Goal: Transaction & Acquisition: Purchase product/service

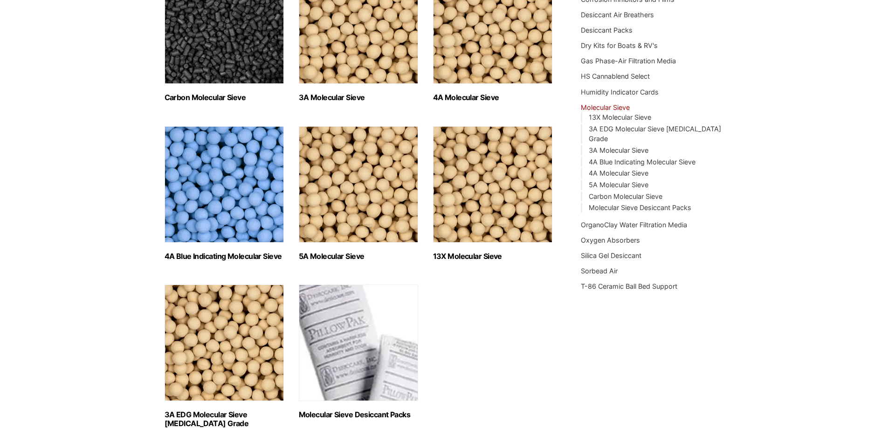
scroll to position [93, 0]
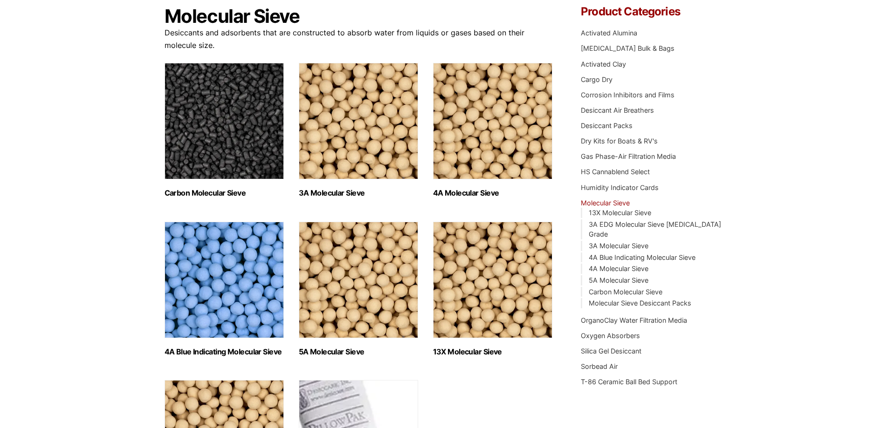
click at [504, 127] on img "Visit product category 4A Molecular Sieve" at bounding box center [492, 121] width 119 height 117
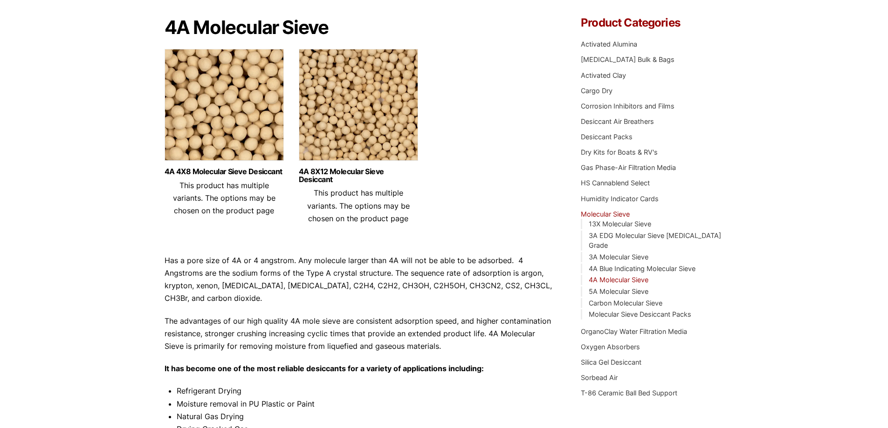
scroll to position [93, 0]
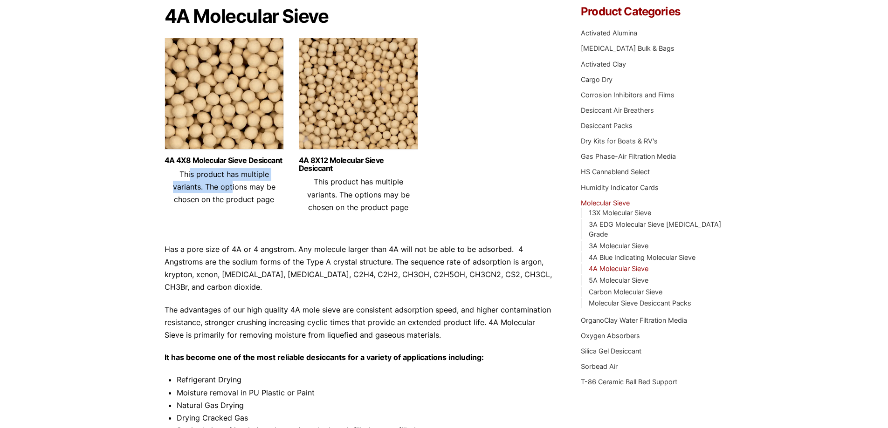
drag, startPoint x: 182, startPoint y: 173, endPoint x: 220, endPoint y: 184, distance: 39.4
click at [220, 184] on span "This product has multiple variants. The options may be chosen on the product pa…" at bounding box center [224, 187] width 103 height 35
click at [223, 193] on header "4A 4X8 Molecular Sieve Desiccant This product has multiple variants. The option…" at bounding box center [224, 181] width 119 height 49
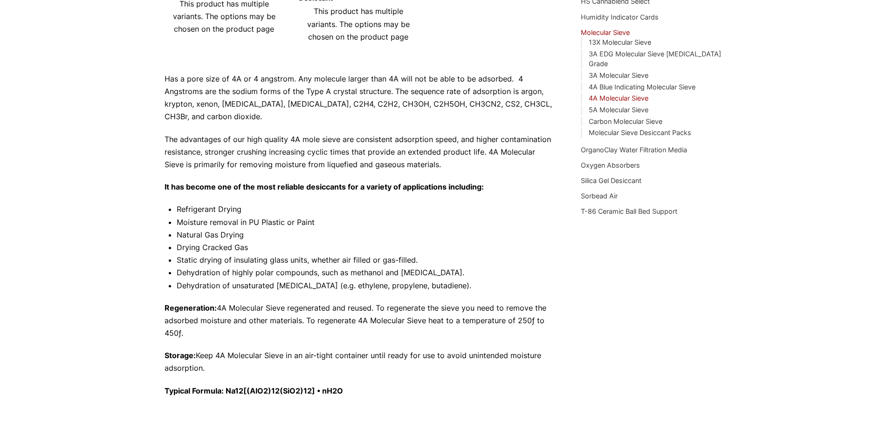
scroll to position [280, 0]
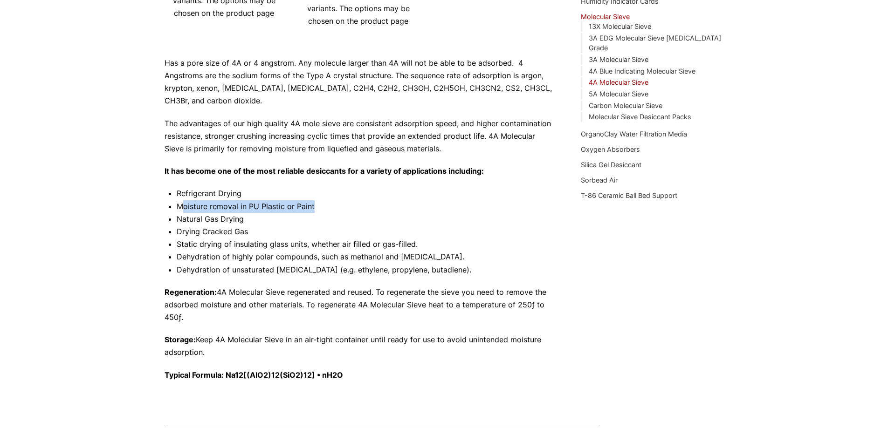
drag, startPoint x: 312, startPoint y: 205, endPoint x: 184, endPoint y: 211, distance: 128.3
click at [184, 211] on li "Moisture removal in PU Plastic or Paint" at bounding box center [365, 206] width 377 height 13
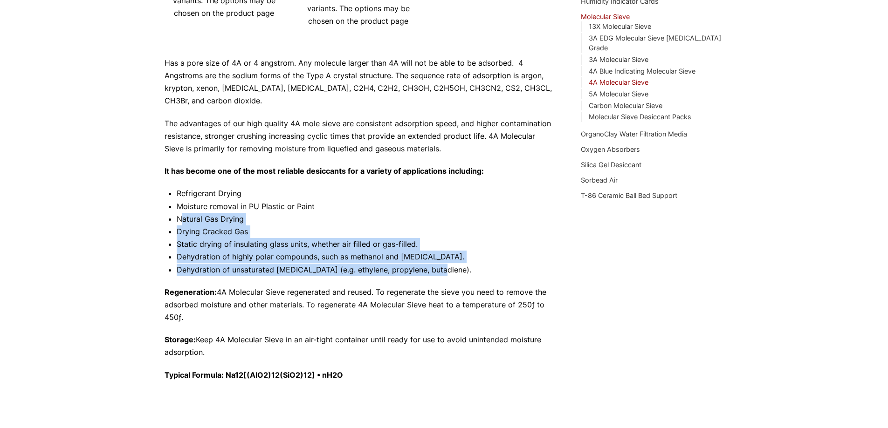
drag, startPoint x: 181, startPoint y: 219, endPoint x: 444, endPoint y: 273, distance: 267.9
click at [443, 273] on ul "Refrigerant Drying Moisture removal in PU Plastic or Paint Natural Gas Drying D…" at bounding box center [365, 231] width 377 height 89
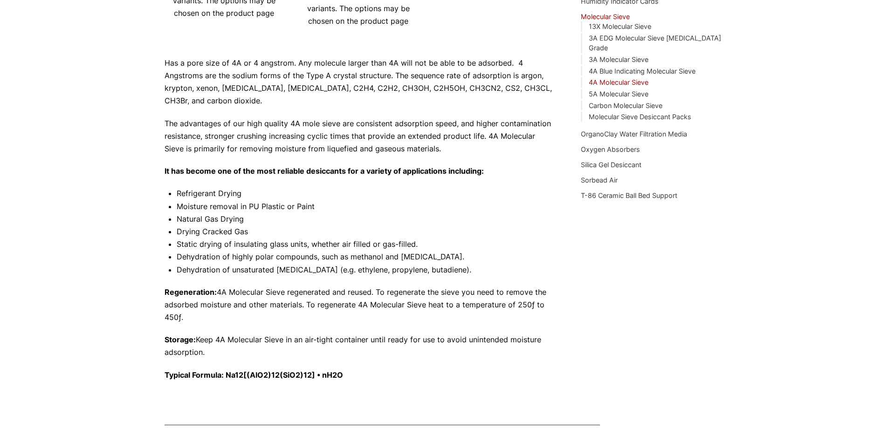
click at [451, 274] on li "Dehydration of unsaturated hydrocarbons (e.g. ethylene, propylene, butadiene)." at bounding box center [365, 270] width 377 height 13
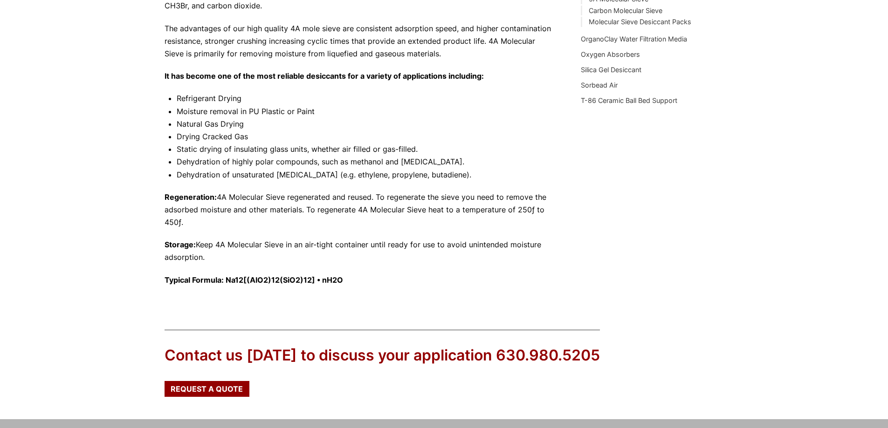
scroll to position [374, 0]
